Goal: Task Accomplishment & Management: Use online tool/utility

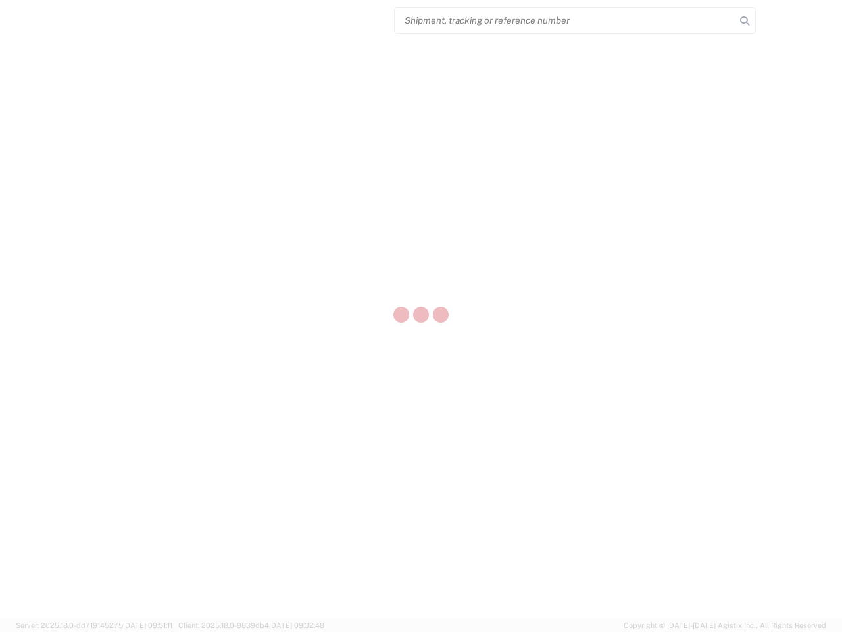
select select "US"
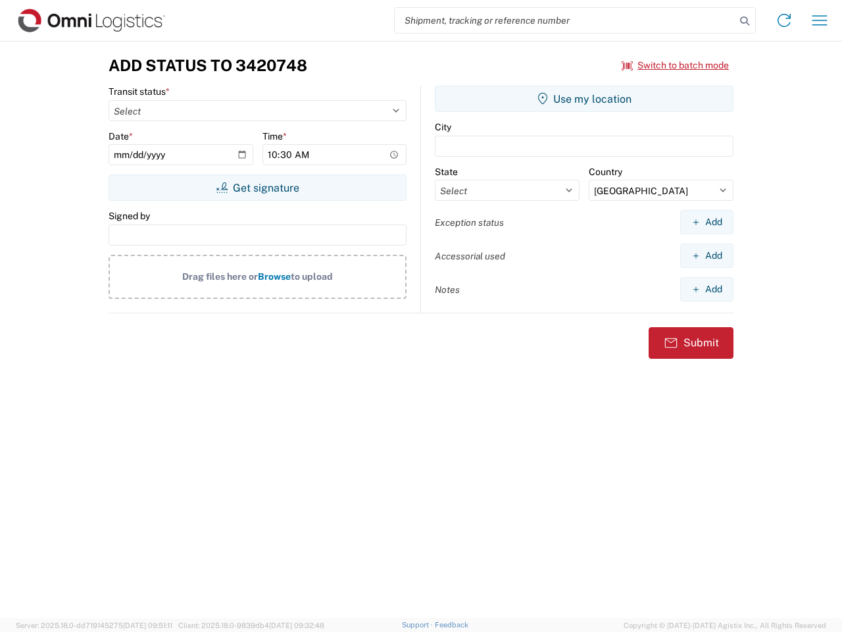
click at [565, 20] on input "search" at bounding box center [565, 20] width 341 height 25
click at [745, 21] on icon at bounding box center [745, 21] width 18 height 18
click at [785, 20] on icon at bounding box center [784, 20] width 21 height 21
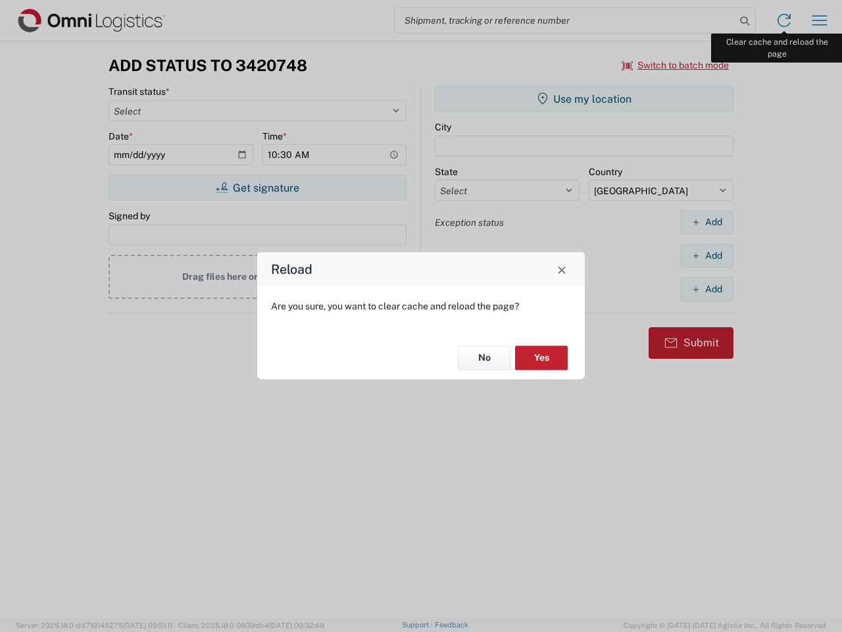
click at [820, 20] on div "Reload Are you sure, you want to clear cache and reload the page? No Yes" at bounding box center [421, 316] width 842 height 632
click at [676, 65] on div "Reload Are you sure, you want to clear cache and reload the page? No Yes" at bounding box center [421, 316] width 842 height 632
click at [257, 188] on div "Reload Are you sure, you want to clear cache and reload the page? No Yes" at bounding box center [421, 316] width 842 height 632
click at [584, 99] on div "Reload Are you sure, you want to clear cache and reload the page? No Yes" at bounding box center [421, 316] width 842 height 632
click at [707, 222] on div "Reload Are you sure, you want to clear cache and reload the page? No Yes" at bounding box center [421, 316] width 842 height 632
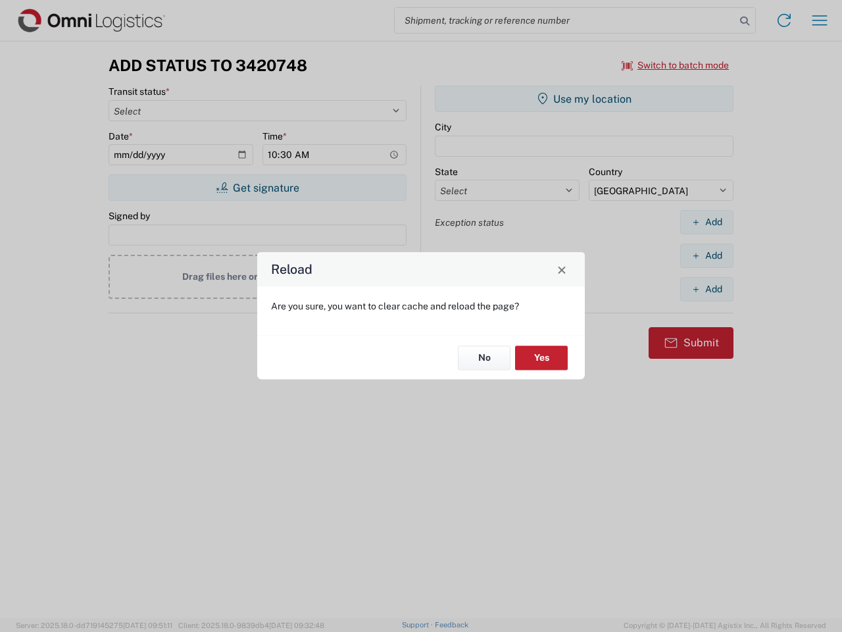
click at [707, 255] on div "Reload Are you sure, you want to clear cache and reload the page? No Yes" at bounding box center [421, 316] width 842 height 632
click at [707, 289] on div "Reload Are you sure, you want to clear cache and reload the page? No Yes" at bounding box center [421, 316] width 842 height 632
